Goal: Navigation & Orientation: Understand site structure

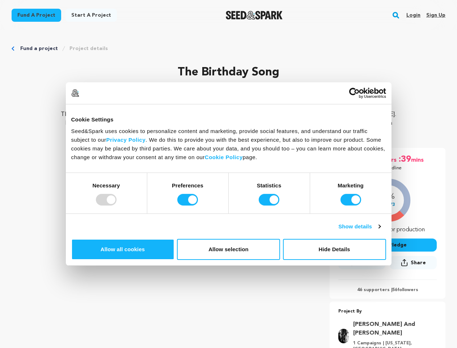
click at [117, 205] on div at bounding box center [106, 200] width 21 height 12
click at [198, 205] on input "Preferences" at bounding box center [187, 200] width 21 height 12
checkbox input "false"
click at [270, 205] on input "Statistics" at bounding box center [269, 200] width 21 height 12
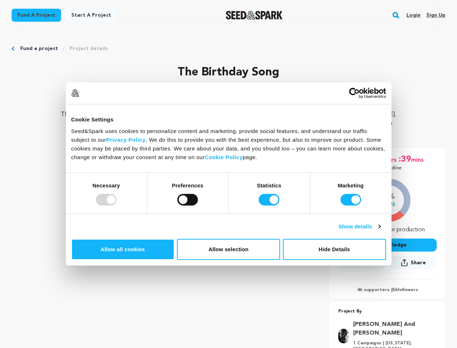
checkbox input "false"
click at [341, 205] on input "Marketing" at bounding box center [351, 200] width 21 height 12
checkbox input "false"
click at [381, 231] on link "Show details" at bounding box center [360, 226] width 42 height 9
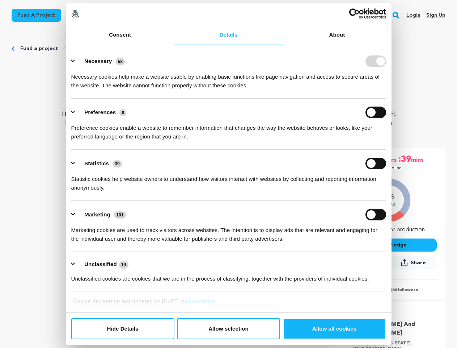
click at [386, 90] on div "Necessary cookies help make a website usable by enabling basic functions like p…" at bounding box center [228, 78] width 315 height 23
click at [390, 277] on ul "Necessary 58 Necessary cookies help make a website usable by enabling basic fun…" at bounding box center [229, 169] width 322 height 244
click at [400, 300] on div "09 days :04 hrs :39 mins Until Deadline 36% $7,273 $" at bounding box center [388, 263] width 116 height 231
click at [398, 15] on rect "button" at bounding box center [396, 15] width 9 height 9
click at [79, 18] on img at bounding box center [75, 14] width 8 height 8
